Goal: Find specific page/section: Find specific page/section

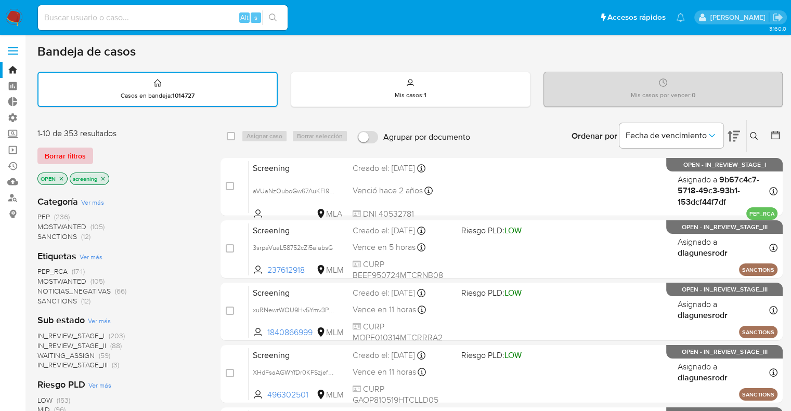
click at [86, 158] on button "Borrar filtros" at bounding box center [65, 156] width 56 height 17
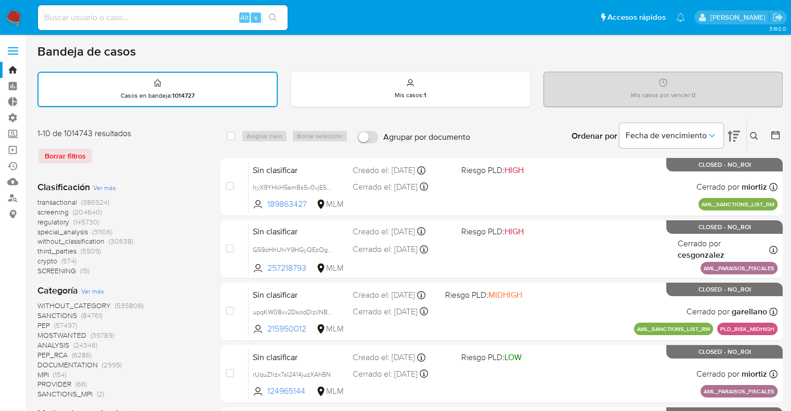
click at [40, 212] on span "screening" at bounding box center [52, 212] width 31 height 10
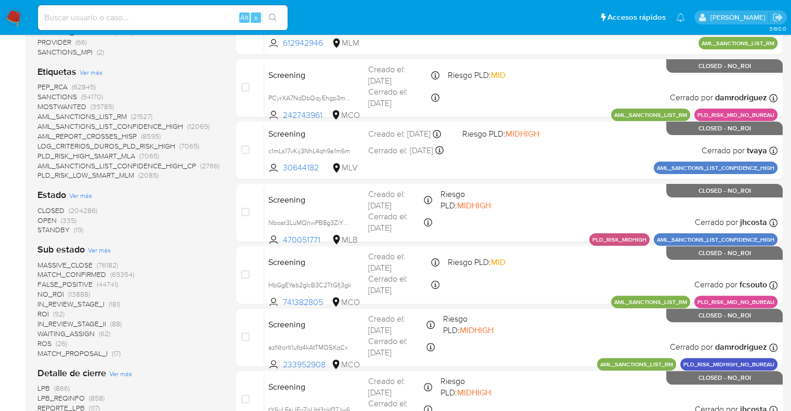
scroll to position [227, 0]
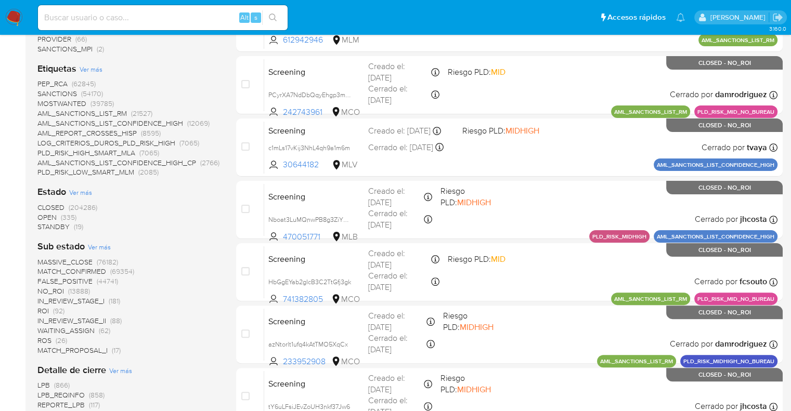
click at [44, 215] on span "OPEN" at bounding box center [46, 217] width 19 height 10
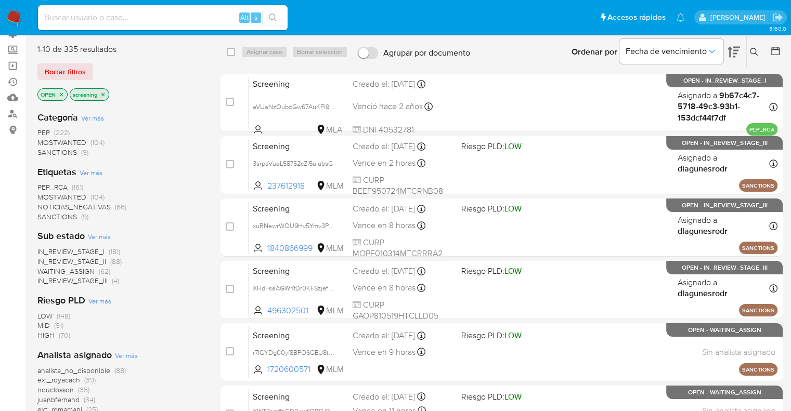
scroll to position [81, 0]
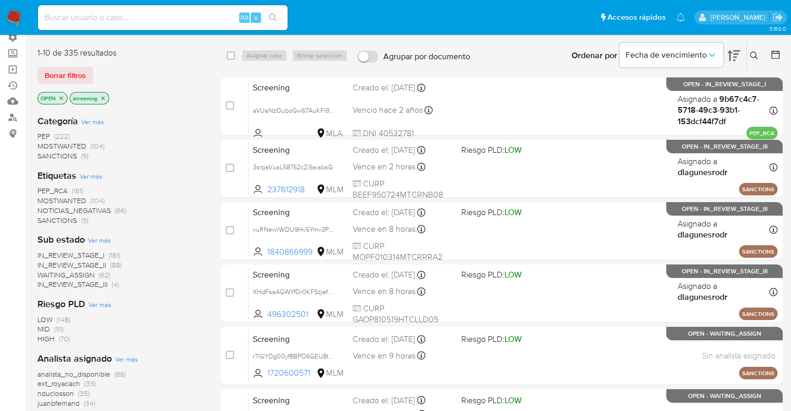
click at [47, 217] on span "SANCTIONS" at bounding box center [57, 220] width 40 height 10
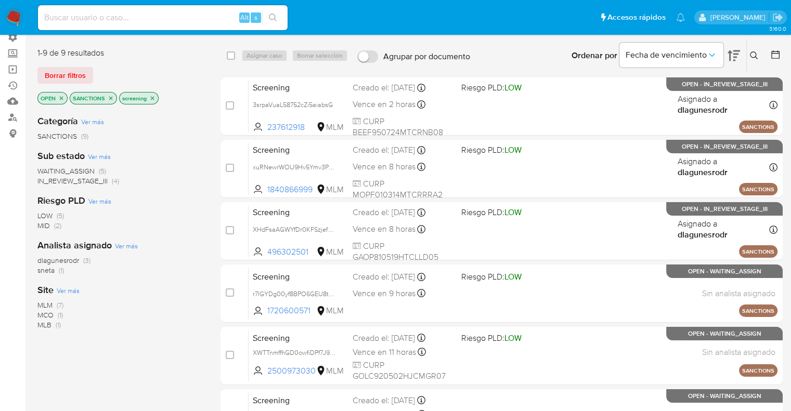
click at [110, 97] on icon "close-filter" at bounding box center [111, 98] width 4 height 4
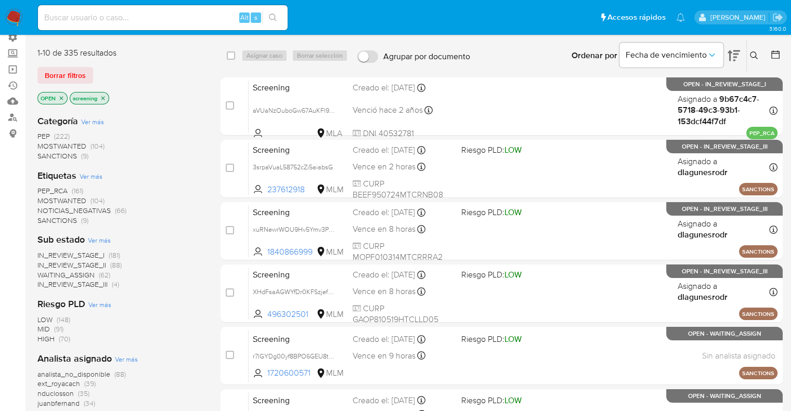
click at [574, 12] on ul "Pausado Ver notificaciones Alt s Accesos rápidos Presiona las siguientes teclas…" at bounding box center [361, 17] width 657 height 26
click at [48, 199] on span "MOSTWANTED" at bounding box center [61, 200] width 49 height 10
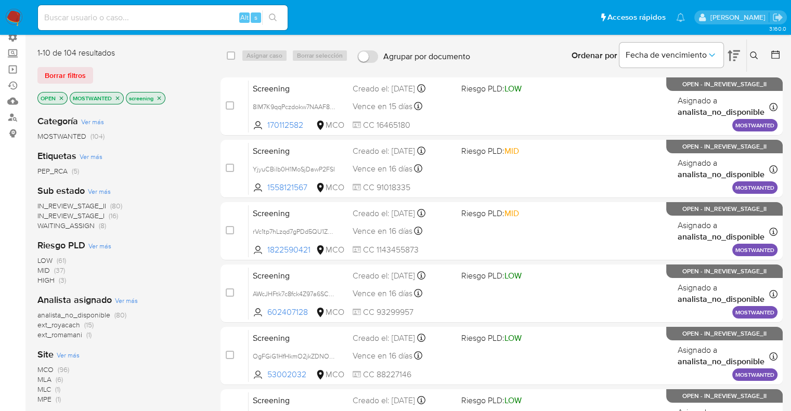
click at [117, 99] on icon "close-filter" at bounding box center [117, 98] width 6 height 6
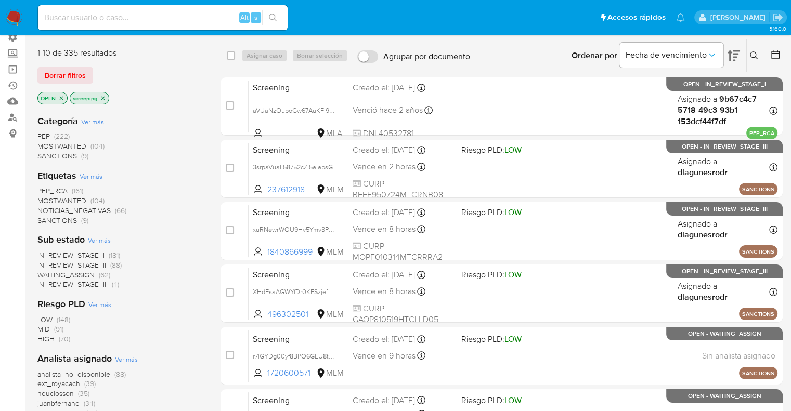
click at [37, 188] on span "PEP_RCA" at bounding box center [52, 191] width 30 height 10
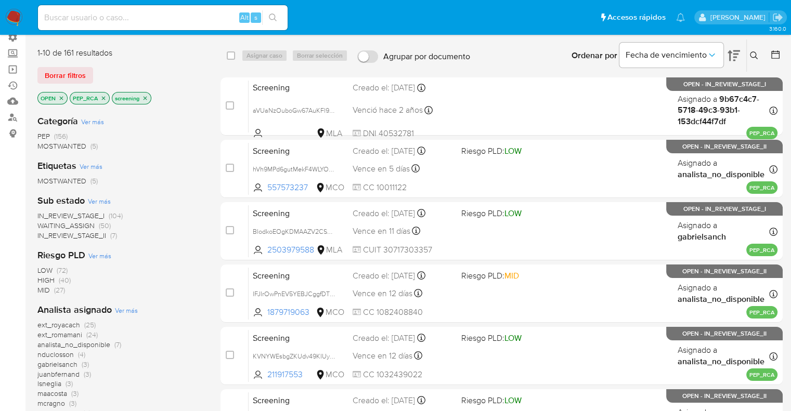
click at [104, 97] on icon "close-filter" at bounding box center [103, 98] width 6 height 6
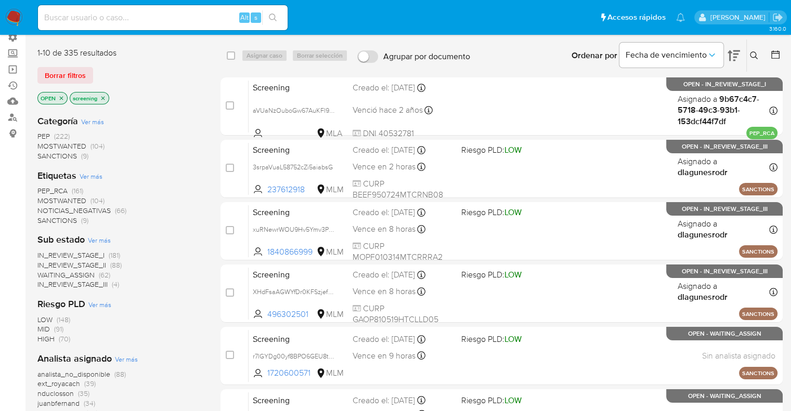
click at [98, 69] on div "Borrar filtros" at bounding box center [120, 75] width 166 height 17
click at [96, 69] on div "Borrar filtros" at bounding box center [120, 75] width 166 height 17
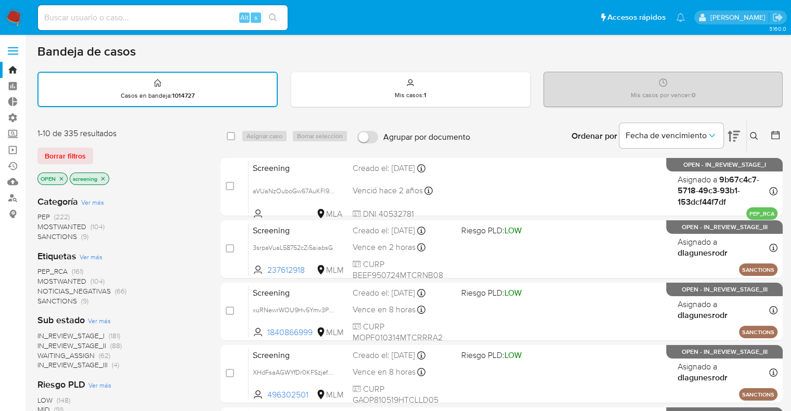
click at [105, 150] on div "Borrar filtros" at bounding box center [120, 156] width 166 height 17
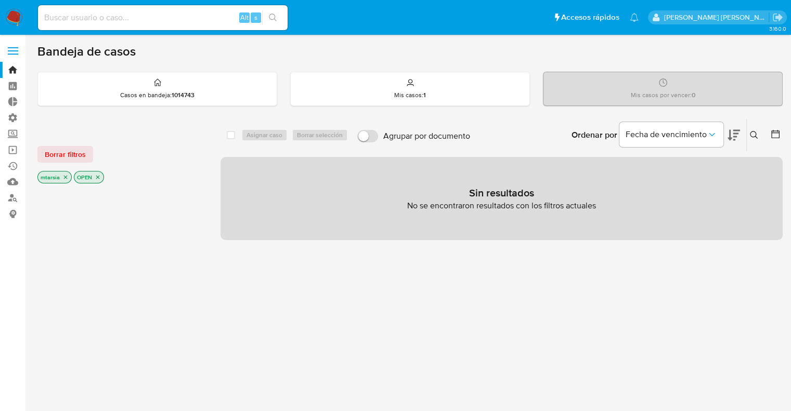
click at [531, 28] on ul "Pausado Ver notificaciones Alt s Accesos rápidos Presiona las siguientes teclas…" at bounding box center [338, 17] width 611 height 26
click at [83, 156] on span "Borrar filtros" at bounding box center [65, 154] width 41 height 15
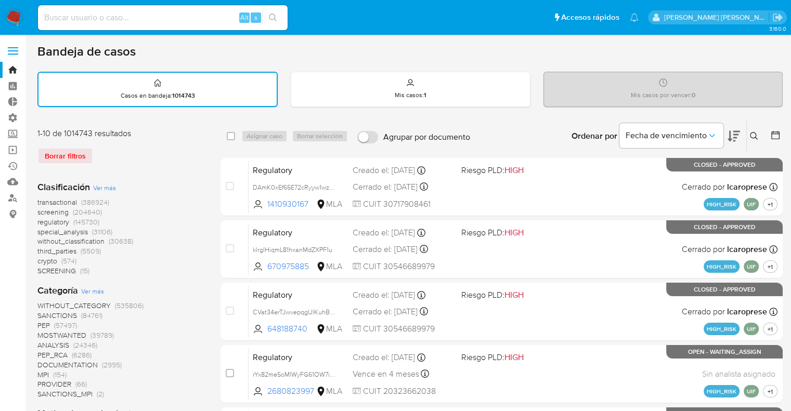
click at [770, 131] on icon at bounding box center [775, 135] width 10 height 10
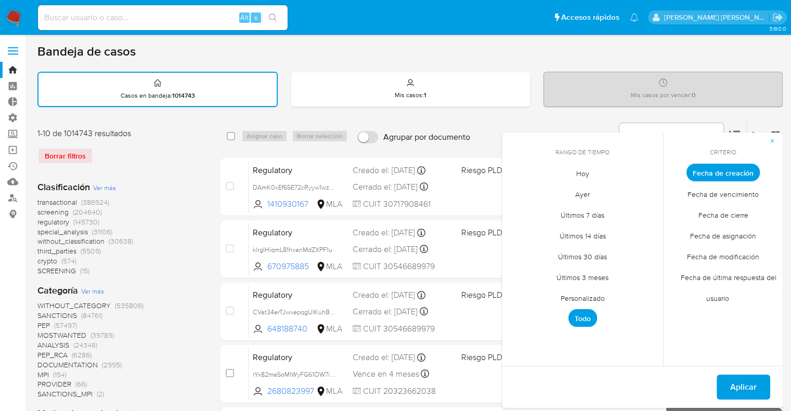
click at [574, 174] on span "Hoy" at bounding box center [582, 173] width 35 height 21
click at [687, 251] on span "Fecha de modificación" at bounding box center [723, 256] width 94 height 21
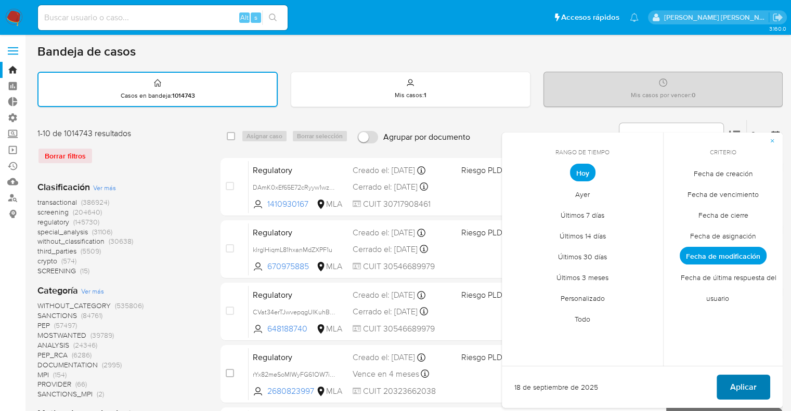
click at [729, 383] on button "Aplicar" at bounding box center [743, 387] width 54 height 25
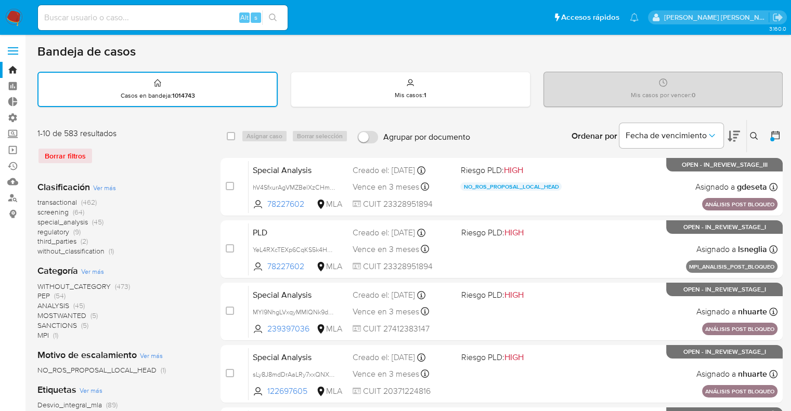
click at [41, 211] on span "screening" at bounding box center [52, 212] width 31 height 10
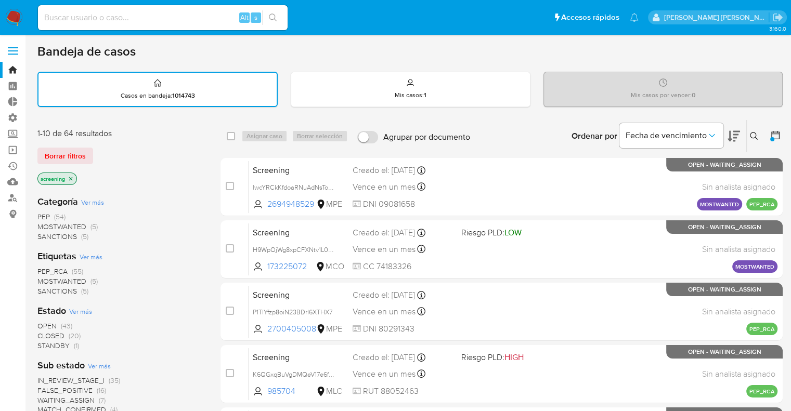
click at [43, 334] on span "CLOSED" at bounding box center [50, 336] width 27 height 10
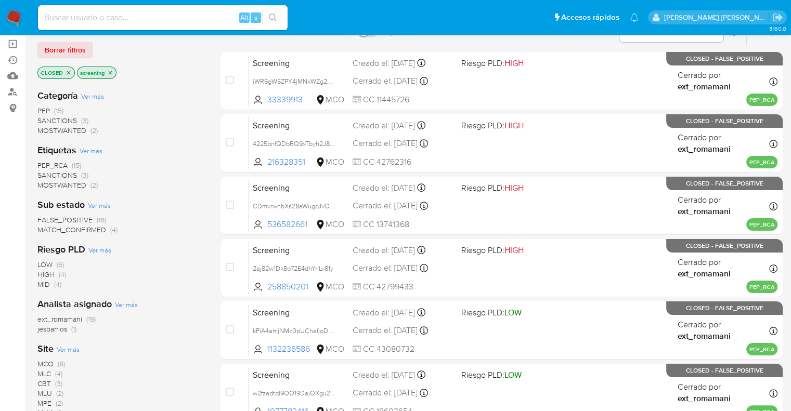
scroll to position [108, 0]
